Goal: Check status: Check status

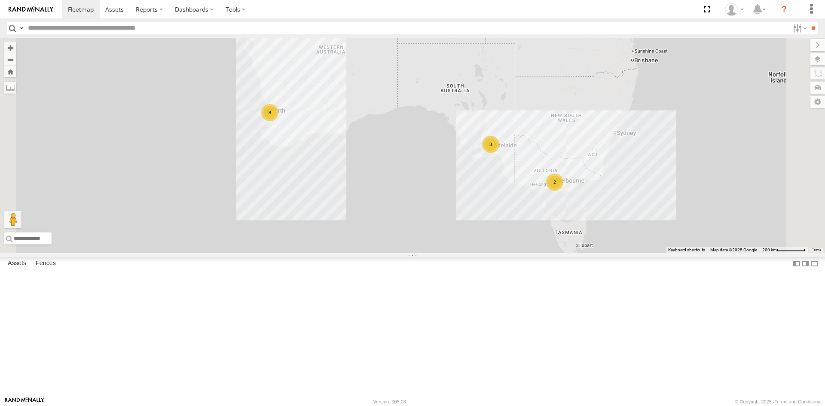
click at [0, 0] on div "Dario Tech 1INY100" at bounding box center [0, 0] width 0 height 0
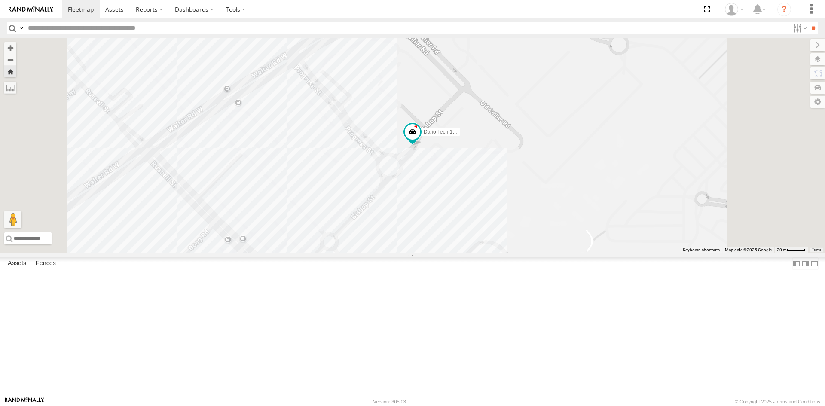
click at [0, 0] on span at bounding box center [0, 0] width 0 height 0
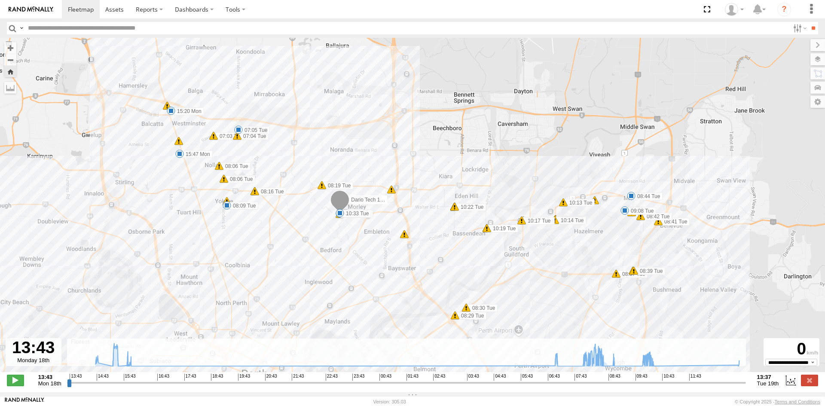
click at [568, 387] on input "range" at bounding box center [406, 383] width 679 height 8
drag, startPoint x: 568, startPoint y: 387, endPoint x: 657, endPoint y: 382, distance: 89.5
click at [657, 382] on input "range" at bounding box center [406, 383] width 679 height 8
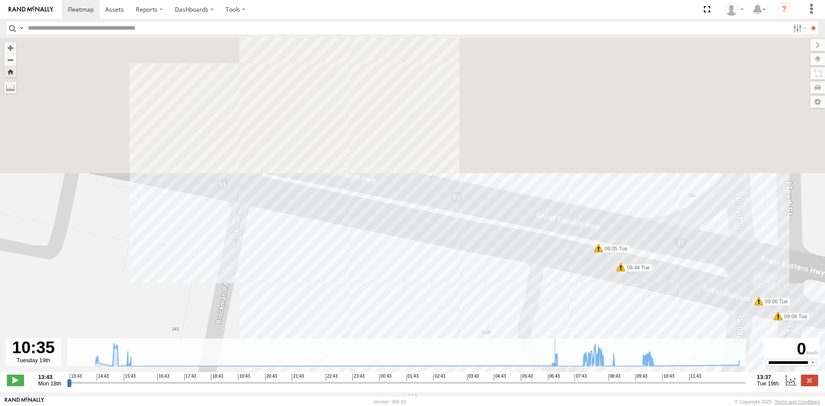
drag, startPoint x: 387, startPoint y: 107, endPoint x: 358, endPoint y: 356, distance: 250.4
click at [358, 356] on div "To navigate the map with touch gestures double-tap and hold your finger on the …" at bounding box center [412, 215] width 825 height 354
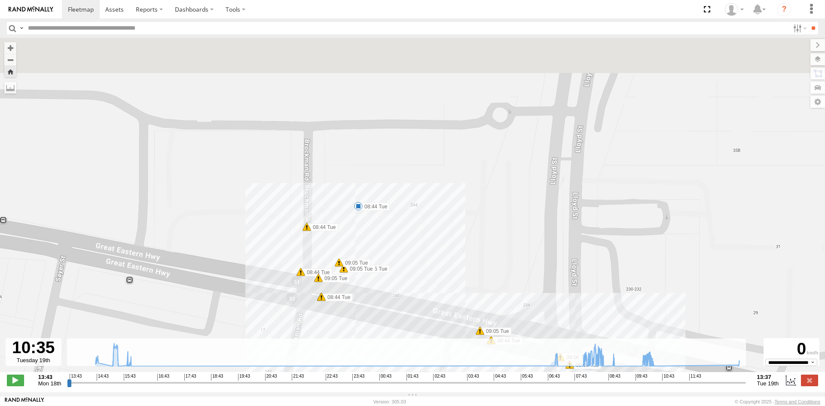
drag, startPoint x: 327, startPoint y: 255, endPoint x: 342, endPoint y: 340, distance: 85.9
click at [342, 340] on div "Dario Tech 1INY100 14:37 Mon 15:20 Mon 15:47 Mon 07:03 Tue 07:04 Tue 07:05 Tue …" at bounding box center [412, 209] width 825 height 343
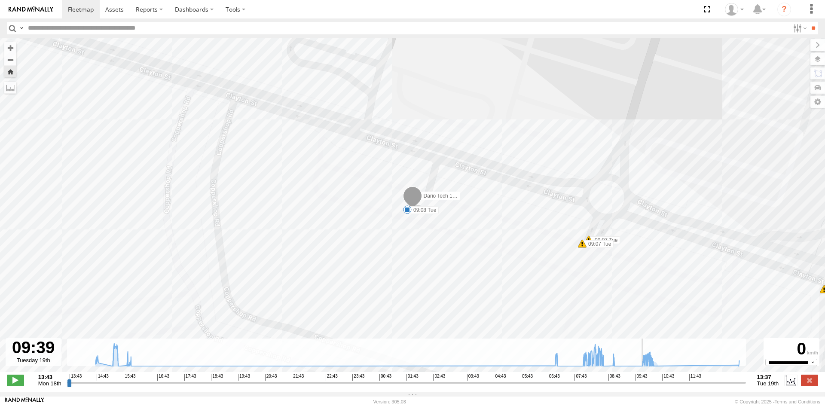
drag, startPoint x: 627, startPoint y: 387, endPoint x: 631, endPoint y: 388, distance: 4.4
click at [631, 387] on input "range" at bounding box center [406, 383] width 679 height 8
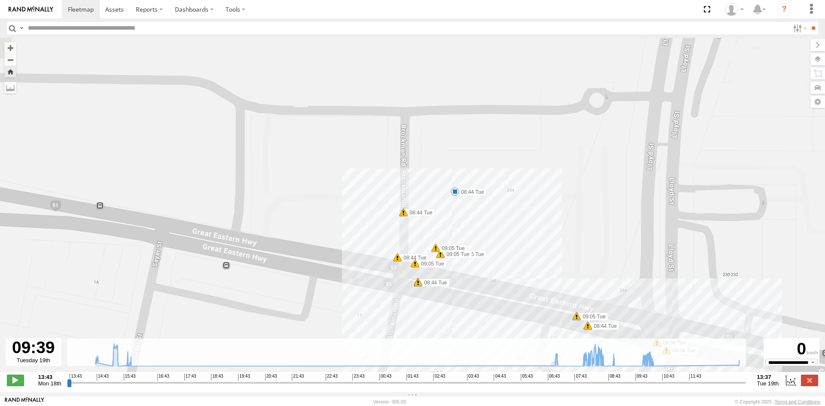
drag, startPoint x: 371, startPoint y: 114, endPoint x: 362, endPoint y: 228, distance: 113.8
click at [362, 228] on div "Dario Tech 1INY100 14:37 Mon 15:20 Mon 15:47 Mon 07:03 Tue 07:04 Tue 07:05 Tue …" at bounding box center [412, 209] width 825 height 343
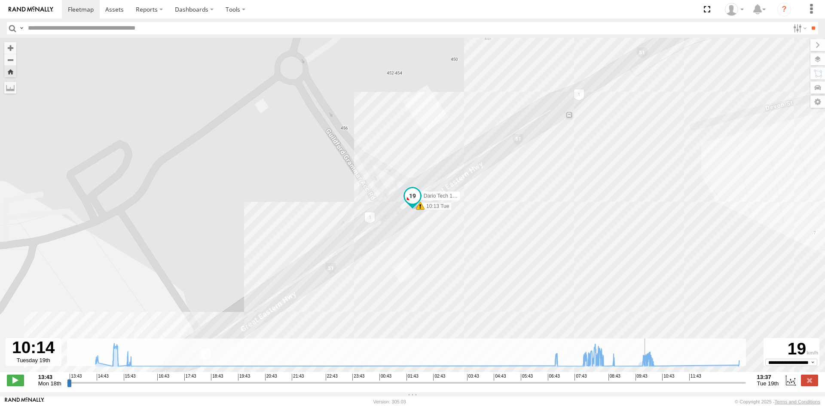
drag, startPoint x: 631, startPoint y: 387, endPoint x: 648, endPoint y: 388, distance: 16.4
click at [648, 387] on input "range" at bounding box center [406, 383] width 679 height 8
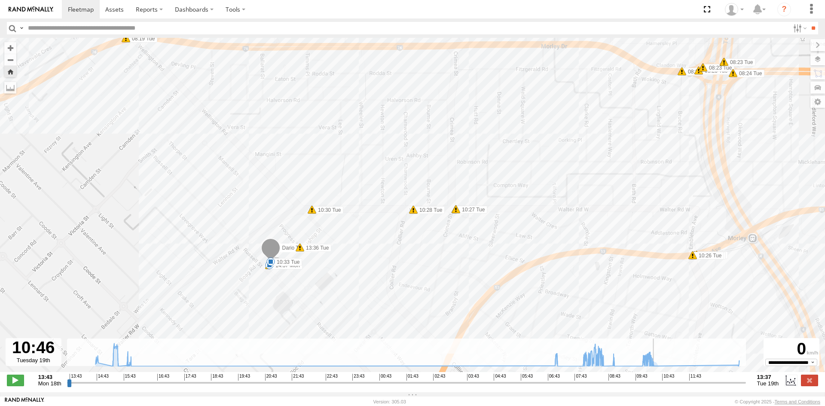
drag, startPoint x: 648, startPoint y: 390, endPoint x: 663, endPoint y: 390, distance: 14.6
click at [663, 387] on input "range" at bounding box center [406, 383] width 679 height 8
drag, startPoint x: 664, startPoint y: 388, endPoint x: 656, endPoint y: 394, distance: 10.4
type input "**********"
click at [657, 387] on input "range" at bounding box center [406, 383] width 679 height 8
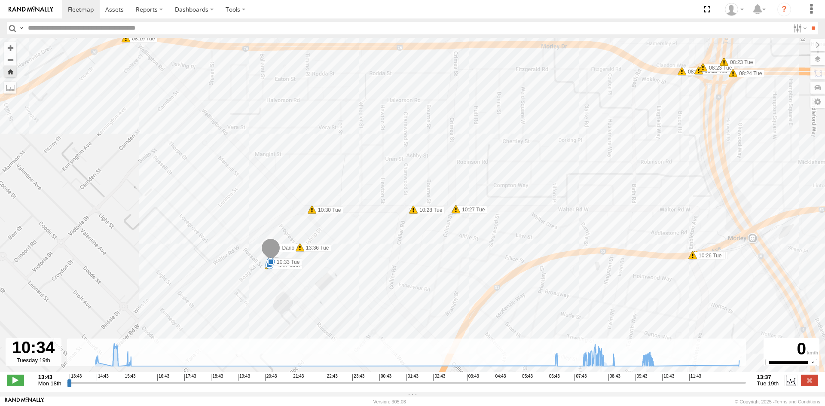
click at [29, 11] on img at bounding box center [31, 9] width 45 height 6
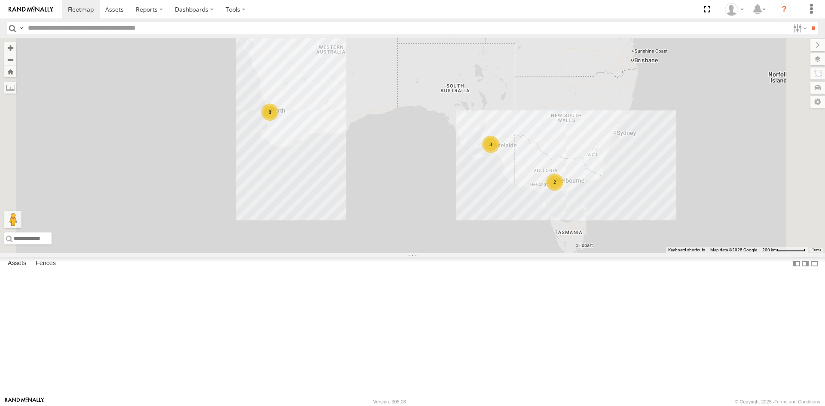
click at [0, 0] on div "[PERSON_NAME] (new)Tech 1IJX358" at bounding box center [0, 0] width 0 height 0
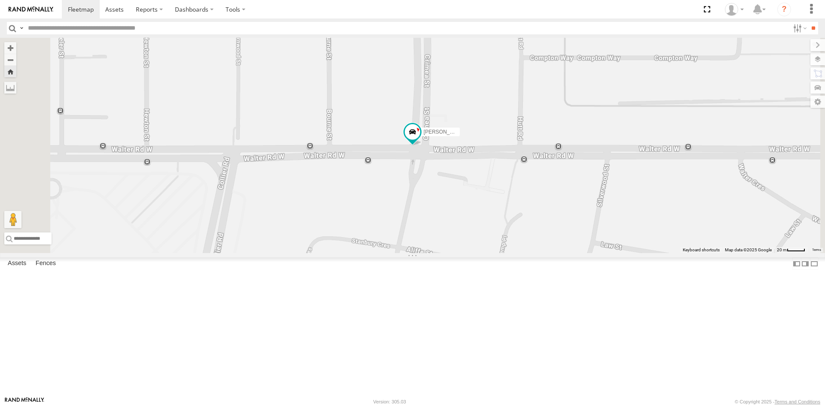
click at [0, 0] on span at bounding box center [0, 0] width 0 height 0
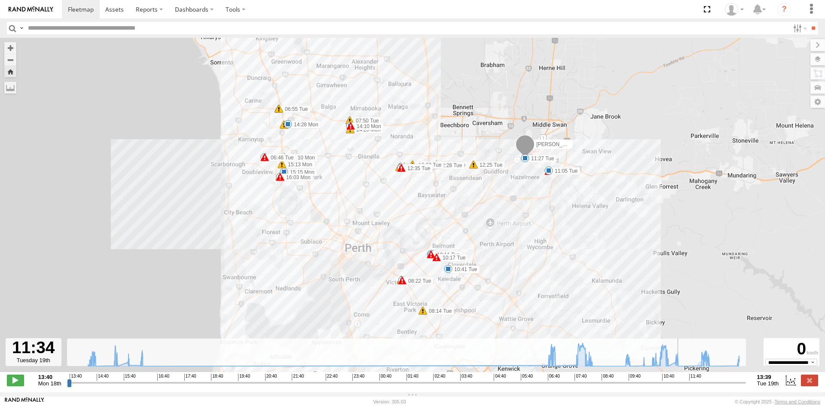
click at [685, 387] on input "range" at bounding box center [406, 383] width 679 height 8
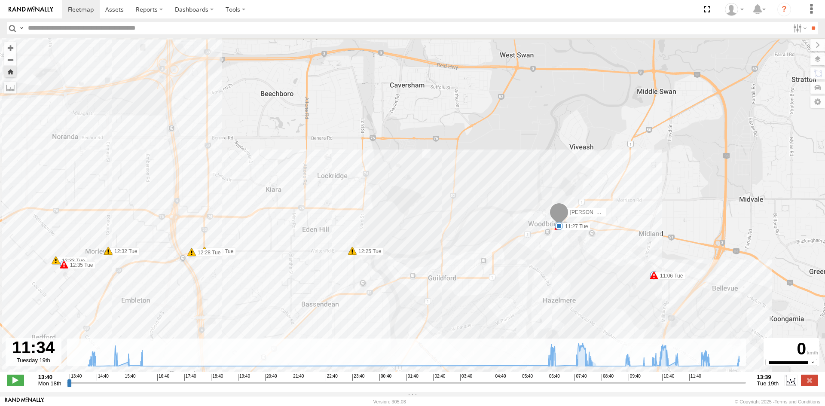
drag, startPoint x: 609, startPoint y: 144, endPoint x: 540, endPoint y: 300, distance: 171.0
click at [540, 300] on div "Abdul (new)Tech 1IJX358 14:10 Mon 14:20 Mon 14:28 Mon 15:09 Mon 15:10 Mon 15:13…" at bounding box center [412, 209] width 825 height 343
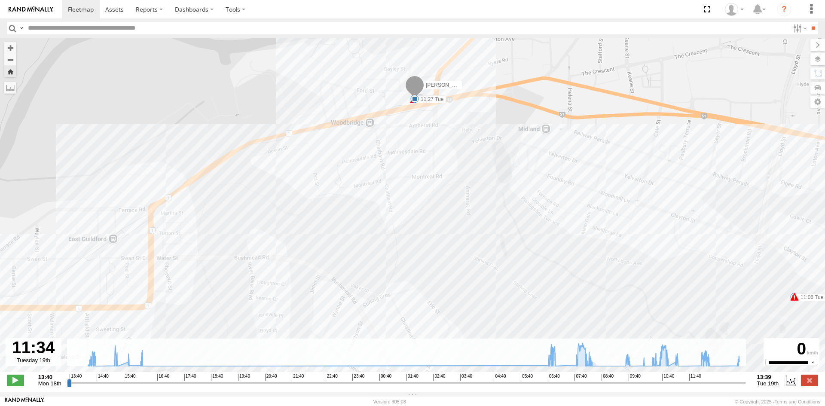
drag, startPoint x: 647, startPoint y: 278, endPoint x: 549, endPoint y: 235, distance: 107.4
click at [549, 235] on div "Abdul (new)Tech 1IJX358 14:10 Mon 14:20 Mon 14:28 Mon 15:09 Mon 15:10 Mon 15:13…" at bounding box center [412, 209] width 825 height 343
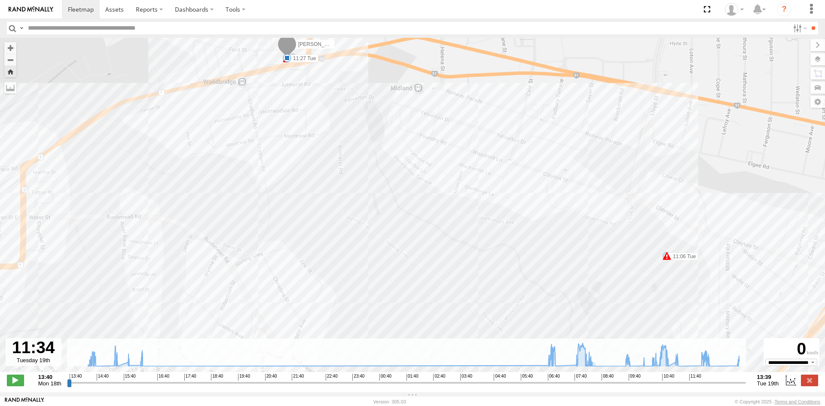
drag, startPoint x: 590, startPoint y: 253, endPoint x: 444, endPoint y: 210, distance: 152.7
click at [444, 210] on div "Abdul (new)Tech 1IJX358 14:10 Mon 14:20 Mon 14:28 Mon 15:09 Mon 15:10 Mon 15:13…" at bounding box center [412, 209] width 825 height 343
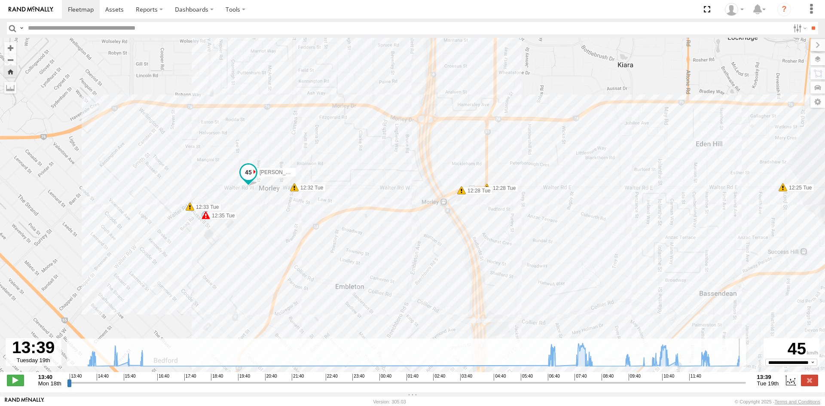
drag, startPoint x: 685, startPoint y: 387, endPoint x: 743, endPoint y: 383, distance: 58.6
type input "**********"
click at [743, 383] on input "range" at bounding box center [406, 383] width 679 height 8
click at [25, 13] on link at bounding box center [31, 9] width 62 height 18
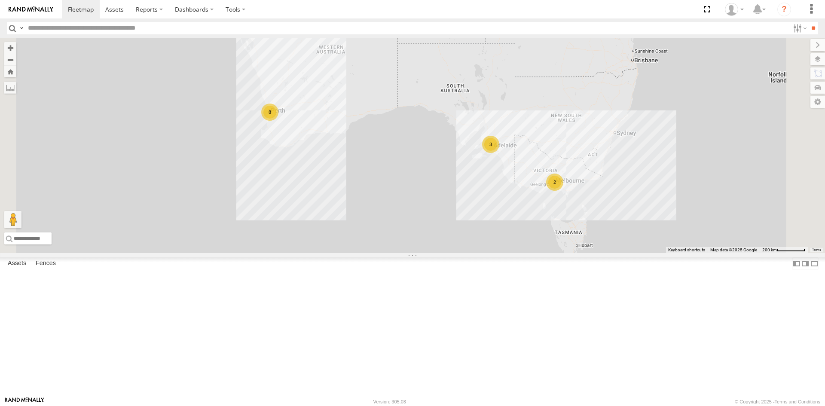
click at [0, 0] on link at bounding box center [0, 0] width 0 height 0
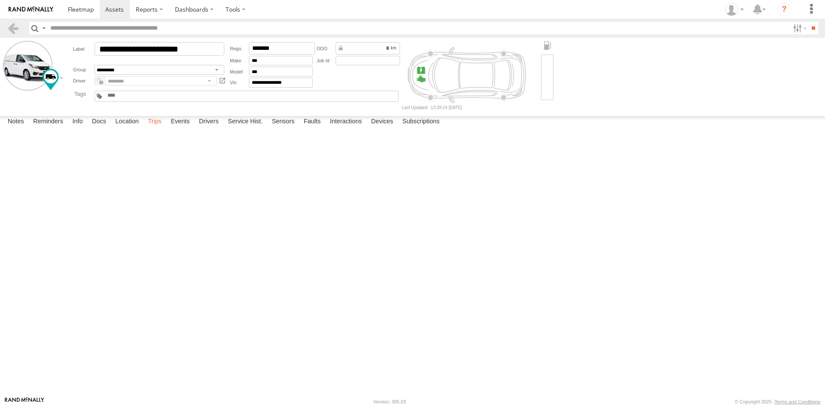
click at [154, 128] on label "Trips" at bounding box center [155, 122] width 22 height 12
click at [0, 0] on div "8 Clayton St" at bounding box center [0, 0] width 0 height 0
drag, startPoint x: 55, startPoint y: 157, endPoint x: 495, endPoint y: 249, distance: 449.6
click at [0, 0] on div "To activate drag with keyboard, press Alt + Enter. Once in keyboard drag state,…" at bounding box center [0, 0] width 0 height 0
click at [0, 0] on label "×" at bounding box center [0, 0] width 0 height 0
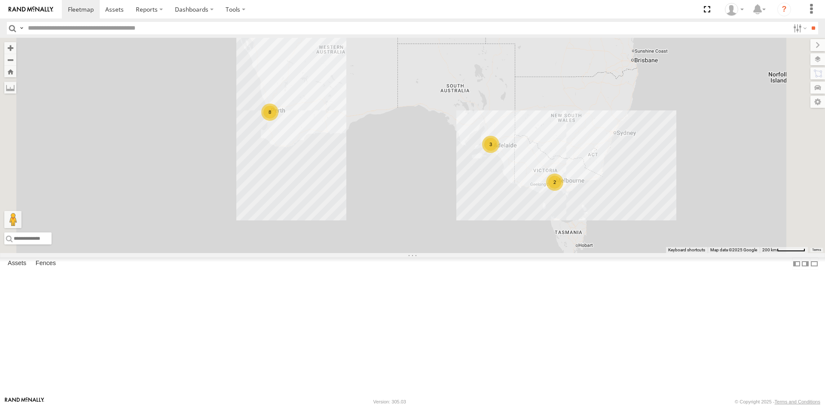
click at [0, 0] on link at bounding box center [0, 0] width 0 height 0
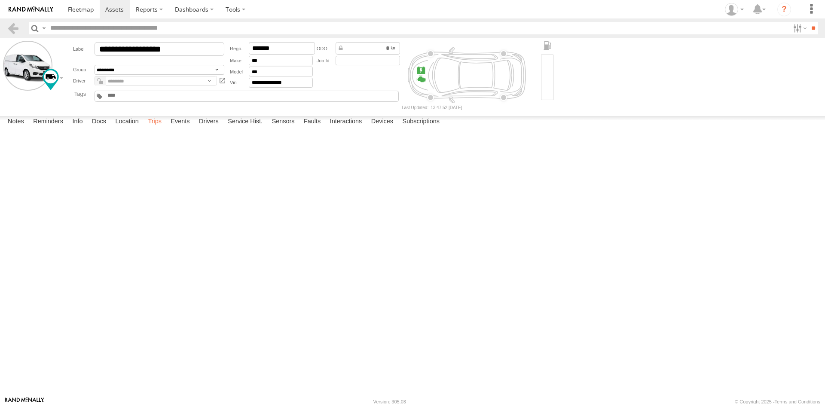
click at [151, 128] on label "Trips" at bounding box center [155, 122] width 22 height 12
click at [0, 0] on div "Yokine,[GEOGRAPHIC_DATA]" at bounding box center [0, 0] width 0 height 0
click at [0, 0] on label "×" at bounding box center [0, 0] width 0 height 0
click at [0, 0] on div "Midland Revo" at bounding box center [0, 0] width 0 height 0
click at [0, 0] on label "×" at bounding box center [0, 0] width 0 height 0
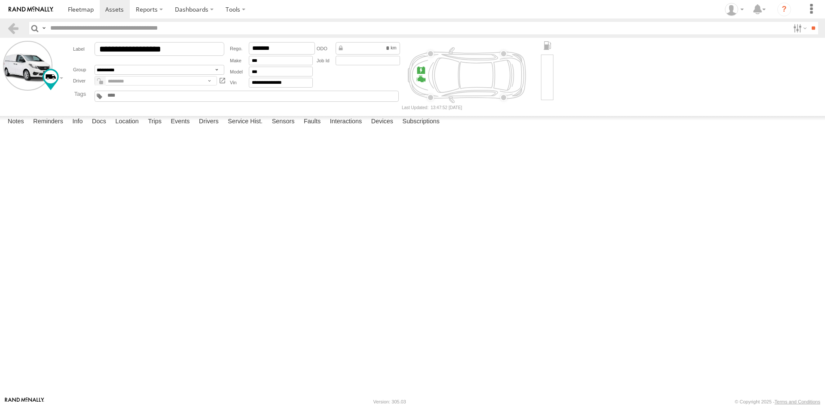
click at [657, 82] on form "**********" at bounding box center [412, 75] width 819 height 69
